Goal: Navigation & Orientation: Find specific page/section

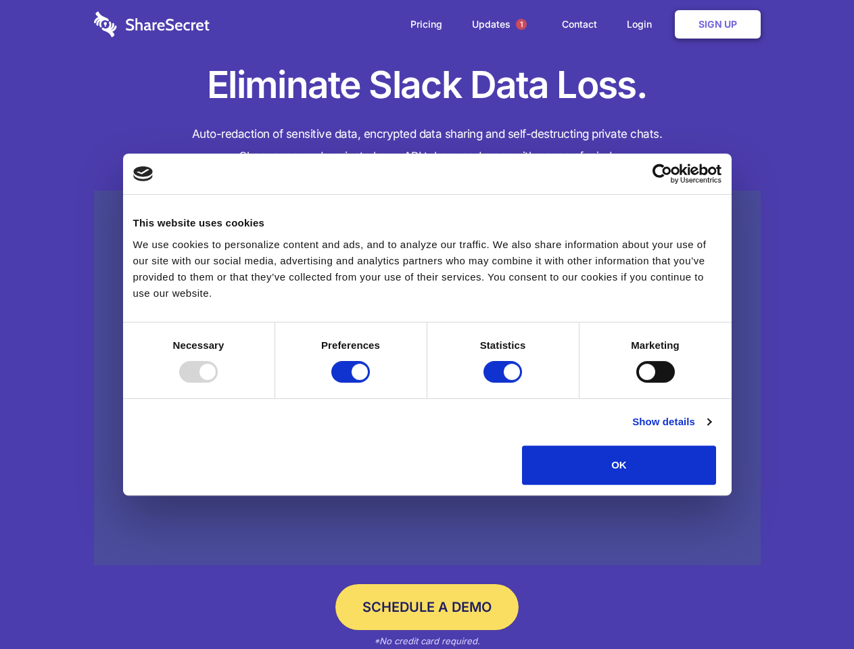
click at [218, 383] on div at bounding box center [198, 372] width 39 height 22
click at [370, 383] on input "Preferences" at bounding box center [350, 372] width 39 height 22
checkbox input "false"
click at [505, 383] on input "Statistics" at bounding box center [503, 372] width 39 height 22
checkbox input "false"
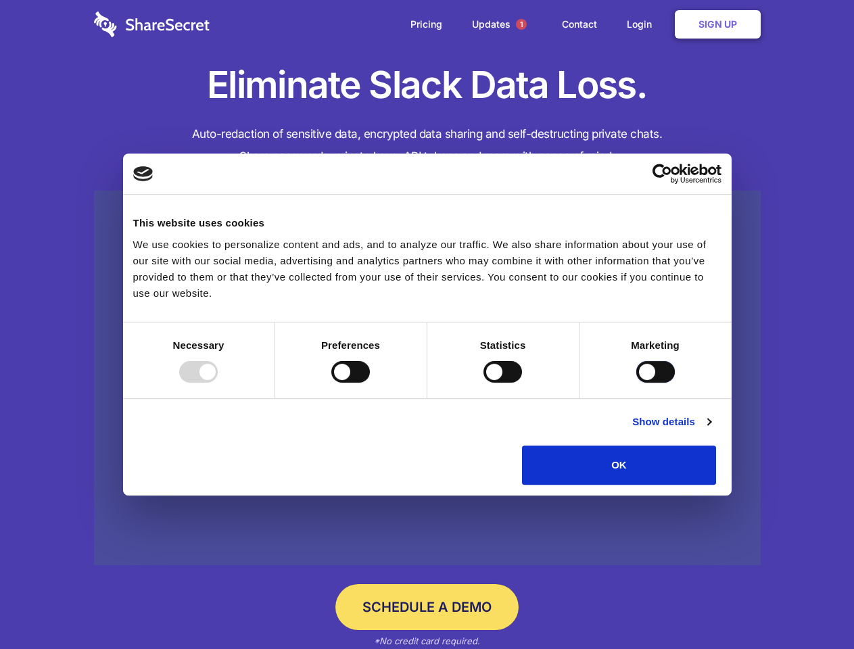
click at [636, 383] on input "Marketing" at bounding box center [655, 372] width 39 height 22
checkbox input "true"
click at [711, 430] on link "Show details" at bounding box center [671, 422] width 78 height 16
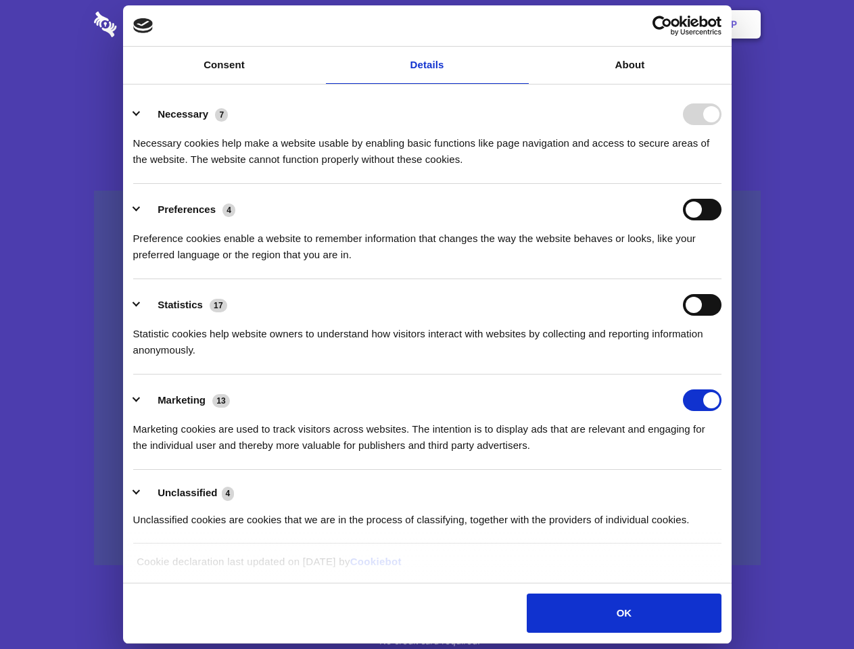
click at [722, 184] on li "Necessary 7 Necessary cookies help make a website usable by enabling basic func…" at bounding box center [427, 136] width 588 height 95
click at [521, 24] on span "1" at bounding box center [521, 24] width 11 height 11
